Goal: Check status

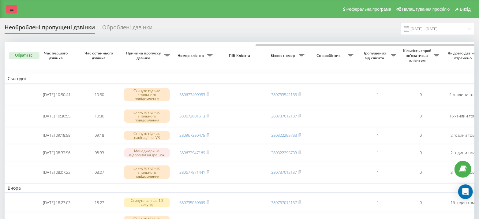
scroll to position [0, 142]
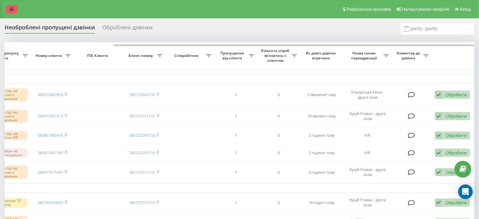
click at [12, 9] on icon at bounding box center [12, 9] width 4 height 4
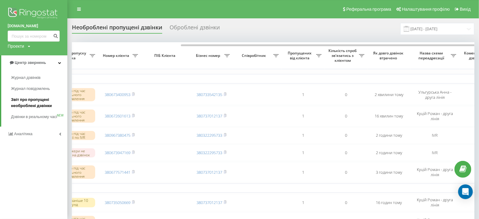
click at [34, 107] on span "Звіт про пропущені необроблені дзвінки" at bounding box center [37, 103] width 53 height 12
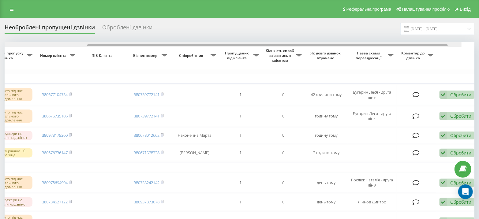
scroll to position [0, 142]
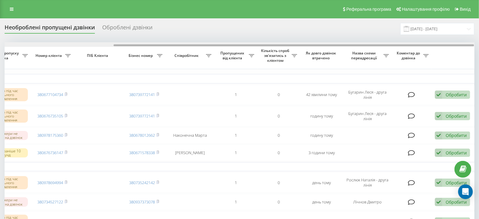
drag, startPoint x: 160, startPoint y: 45, endPoint x: 427, endPoint y: 41, distance: 266.9
click at [420, 36] on div "Необроблені пропущені дзвінки Оброблені дзвінки 19.08.2025 - 19.09.2025 Обрати …" at bounding box center [240, 208] width 470 height 370
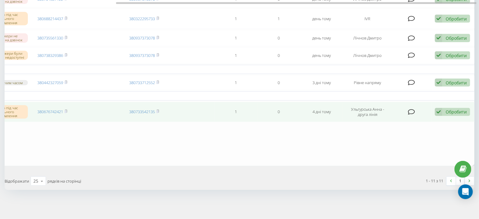
scroll to position [0, 0]
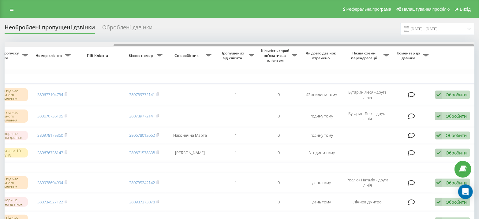
drag, startPoint x: 298, startPoint y: 45, endPoint x: 340, endPoint y: 47, distance: 42.3
click at [340, 47] on div "Обрати всі Час першого дзвінка Час останнього дзвінка Причина пропуску дзвінка …" at bounding box center [240, 205] width 470 height 327
drag, startPoint x: 296, startPoint y: 45, endPoint x: 329, endPoint y: 45, distance: 33.4
click at [329, 45] on div at bounding box center [294, 45] width 360 height 2
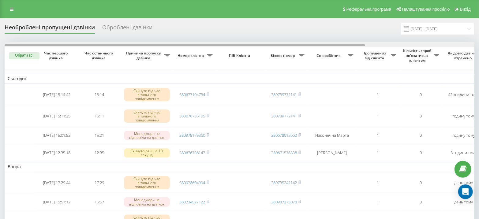
drag, startPoint x: 301, startPoint y: 45, endPoint x: 174, endPoint y: 38, distance: 127.2
click at [174, 38] on div "Необроблені пропущені дзвінки Оброблені дзвінки 19.08.2025 - 19.09.2025 Обрати …" at bounding box center [240, 208] width 470 height 370
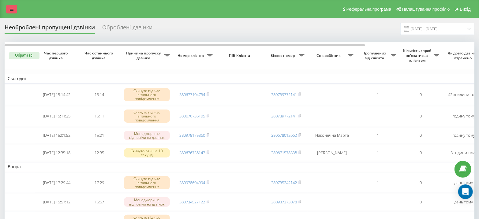
click at [12, 8] on icon at bounding box center [12, 9] width 4 height 4
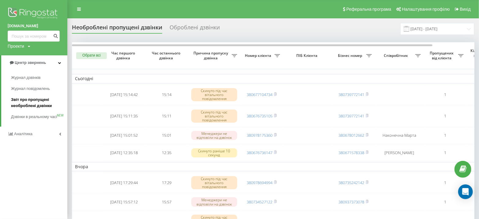
click at [43, 103] on span "Звіт про пропущені необроблені дзвінки" at bounding box center [37, 103] width 53 height 12
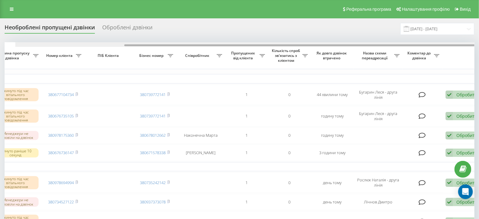
scroll to position [0, 142]
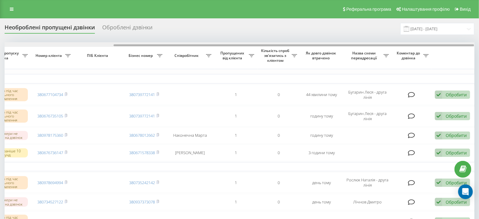
drag, startPoint x: 173, startPoint y: 45, endPoint x: 344, endPoint y: 41, distance: 171.7
click at [344, 41] on div "Необроблені пропущені дзвінки Оброблені дзвінки [DATE] - [DATE] Обрати всі Час …" at bounding box center [240, 208] width 470 height 370
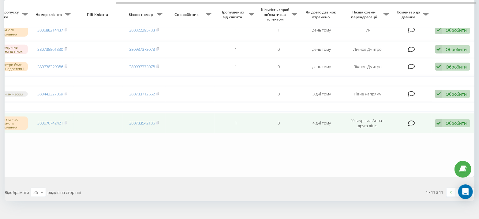
scroll to position [0, 0]
